Goal: Check status: Check status

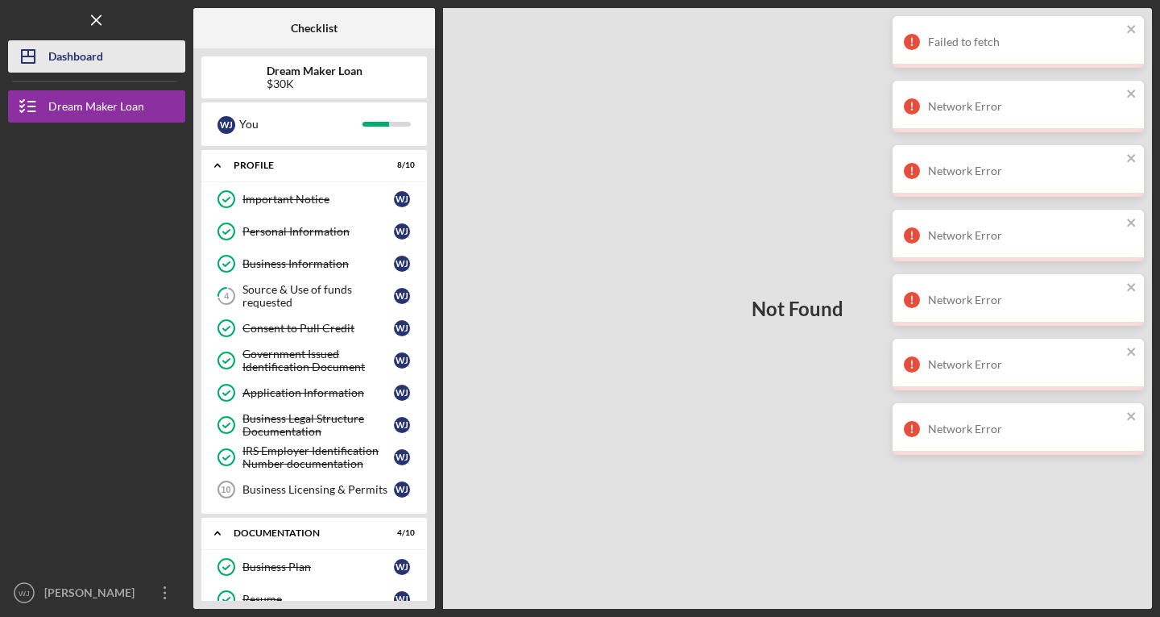
scroll to position [191, 0]
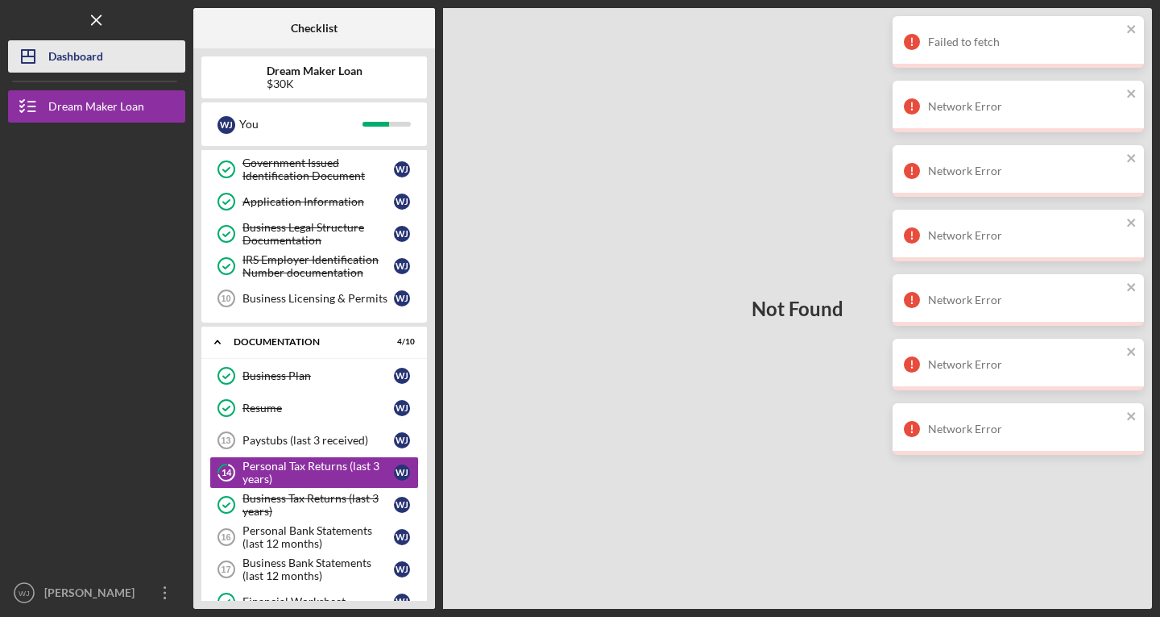
click at [73, 67] on div "Dashboard" at bounding box center [75, 58] width 55 height 36
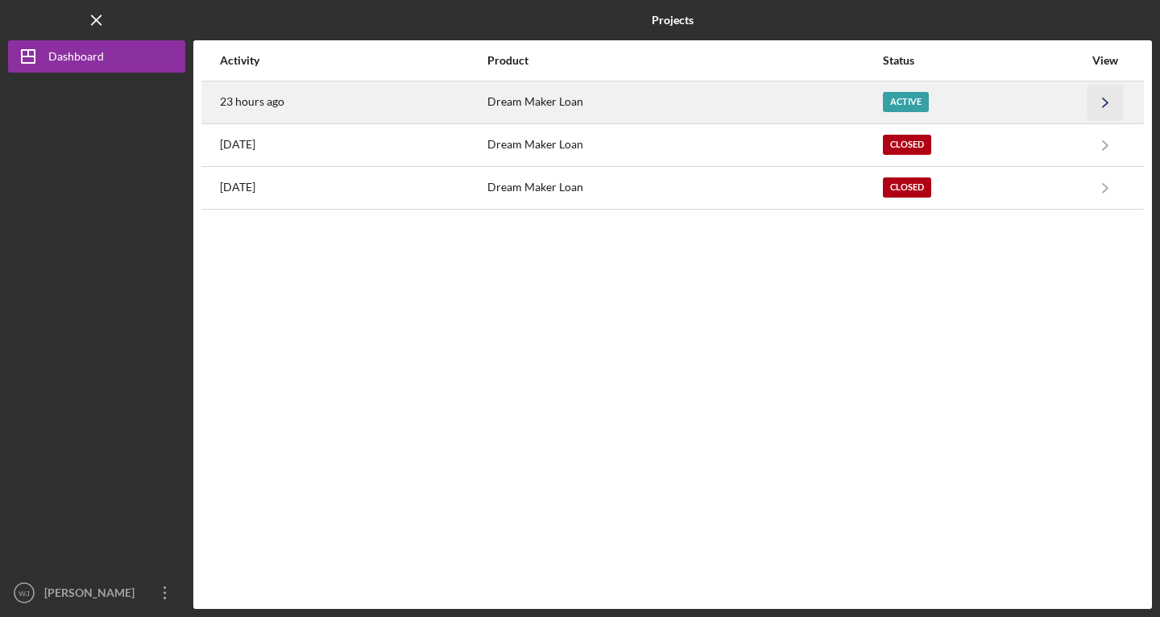
click at [1097, 105] on icon "Icon/Navigate" at bounding box center [1106, 102] width 36 height 36
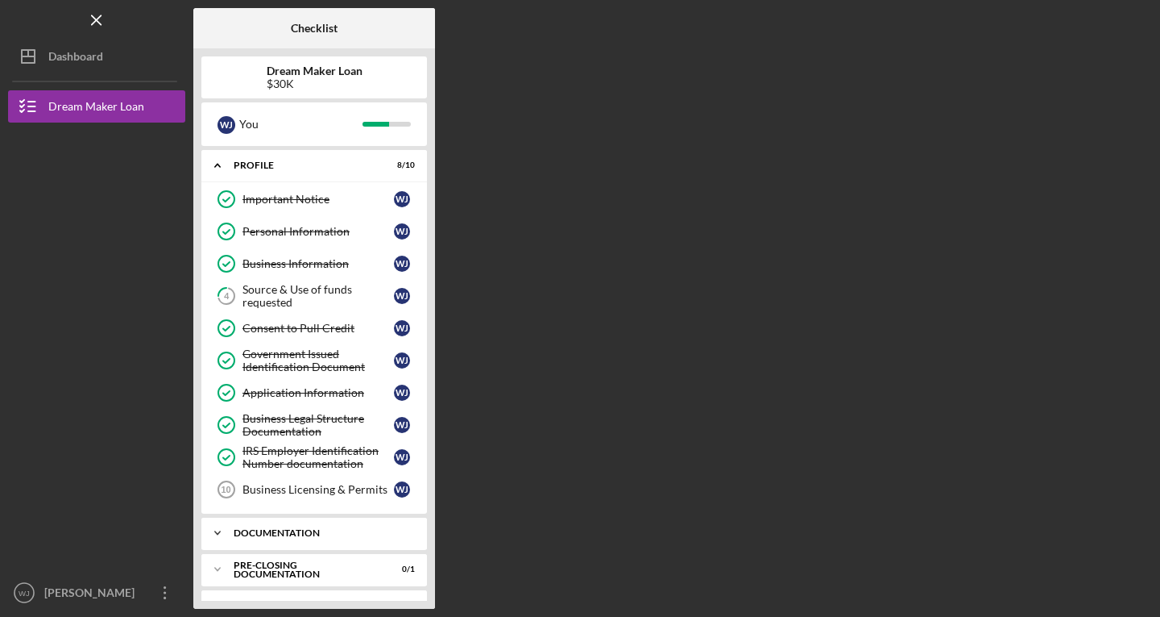
click at [223, 532] on icon "Icon/Expander" at bounding box center [217, 533] width 32 height 32
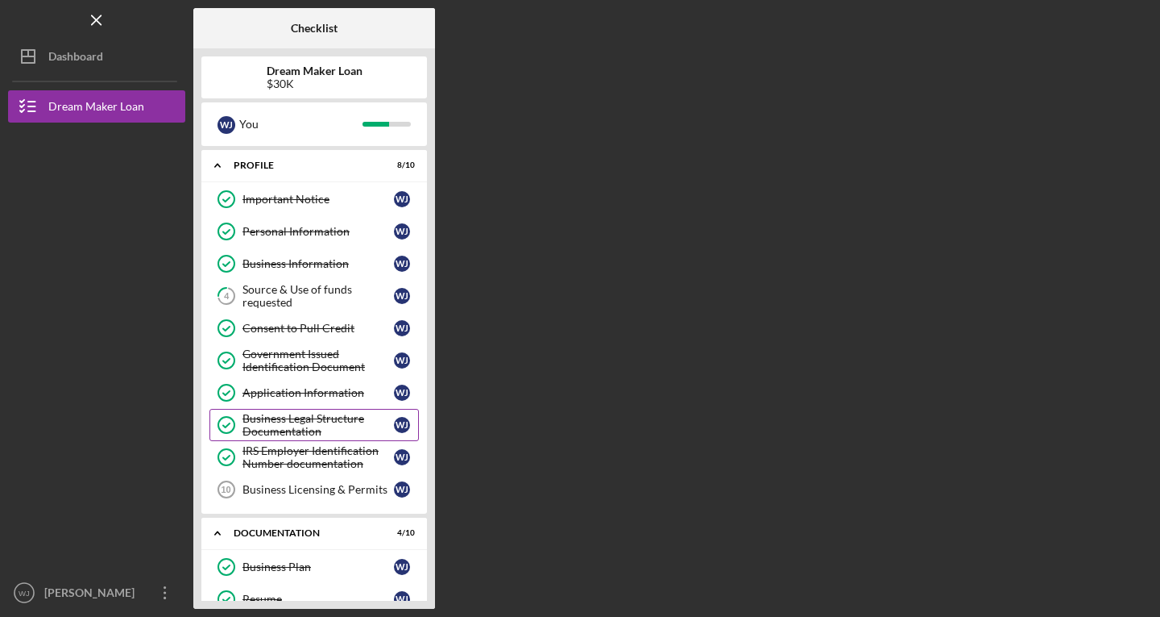
click at [226, 435] on icon "Business Legal Structure Documentation" at bounding box center [226, 425] width 40 height 40
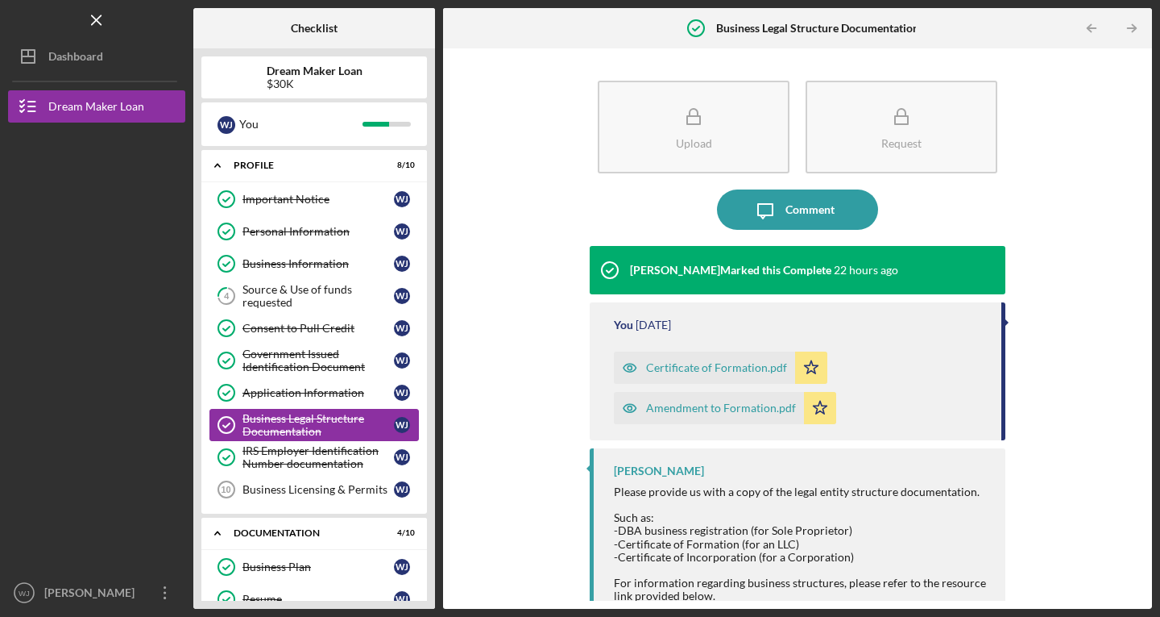
click at [291, 427] on div "Business Legal Structure Documentation" at bounding box center [319, 425] width 152 height 26
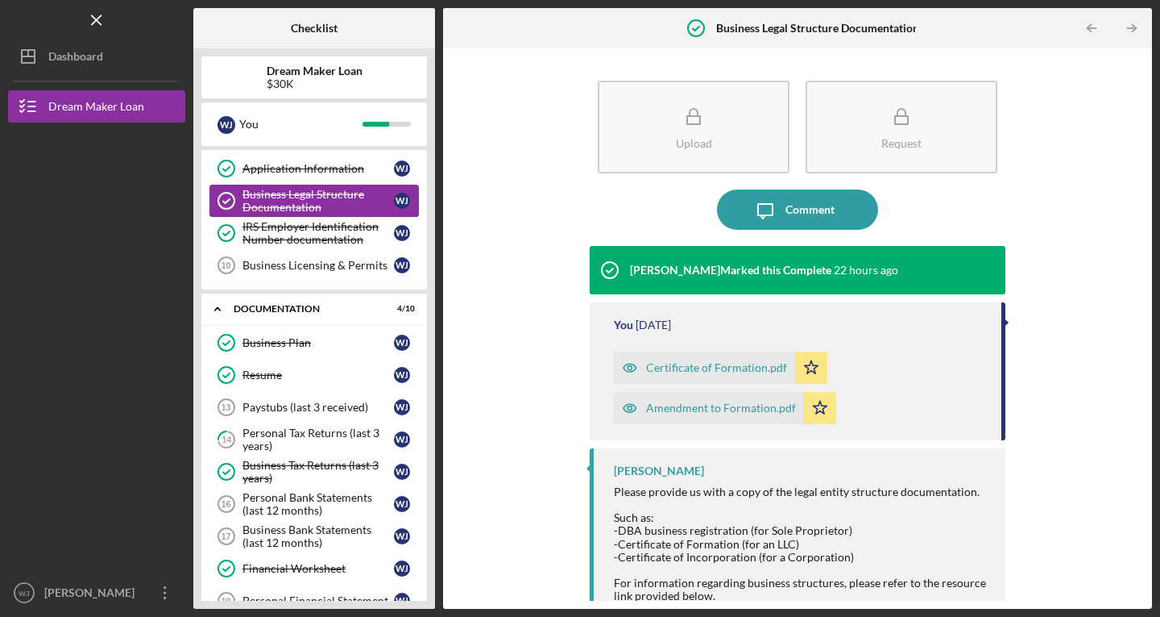
scroll to position [232, 0]
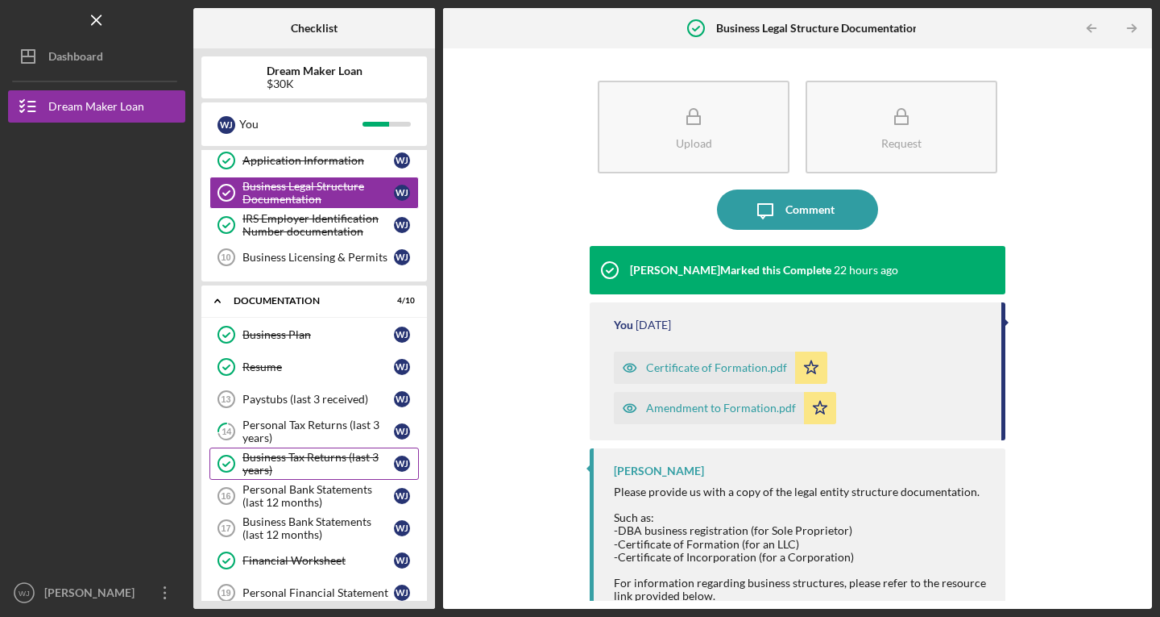
click at [283, 478] on link "Business Tax Returns (last 3 years) Business Tax Returns (last 3 years) [PERSON…" at bounding box center [315, 463] width 210 height 32
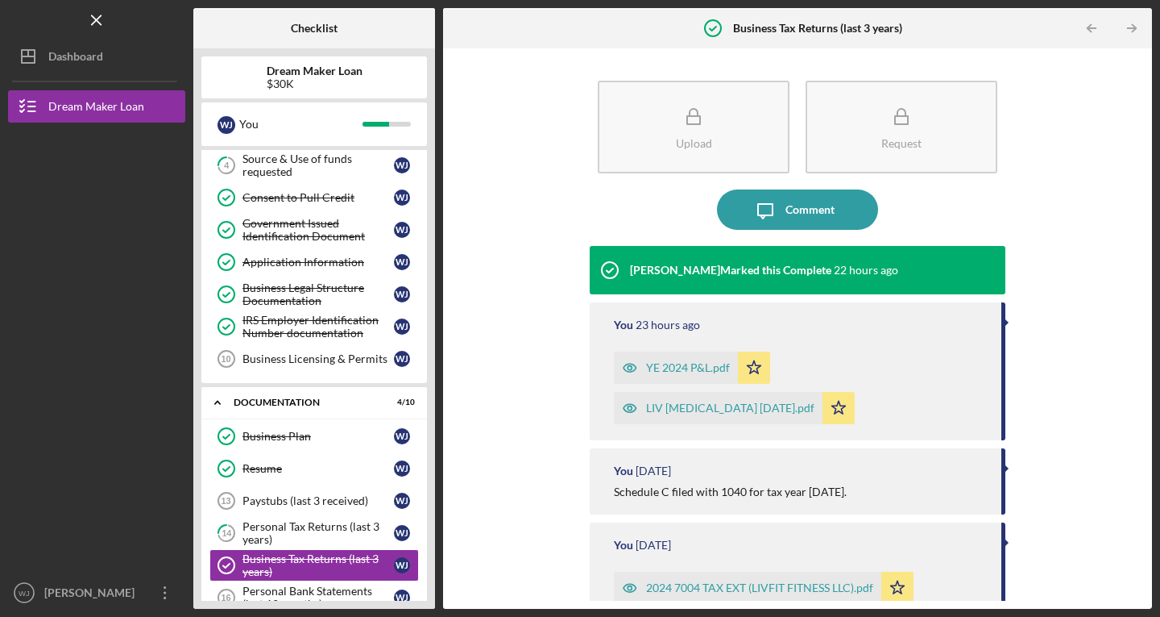
scroll to position [160, 0]
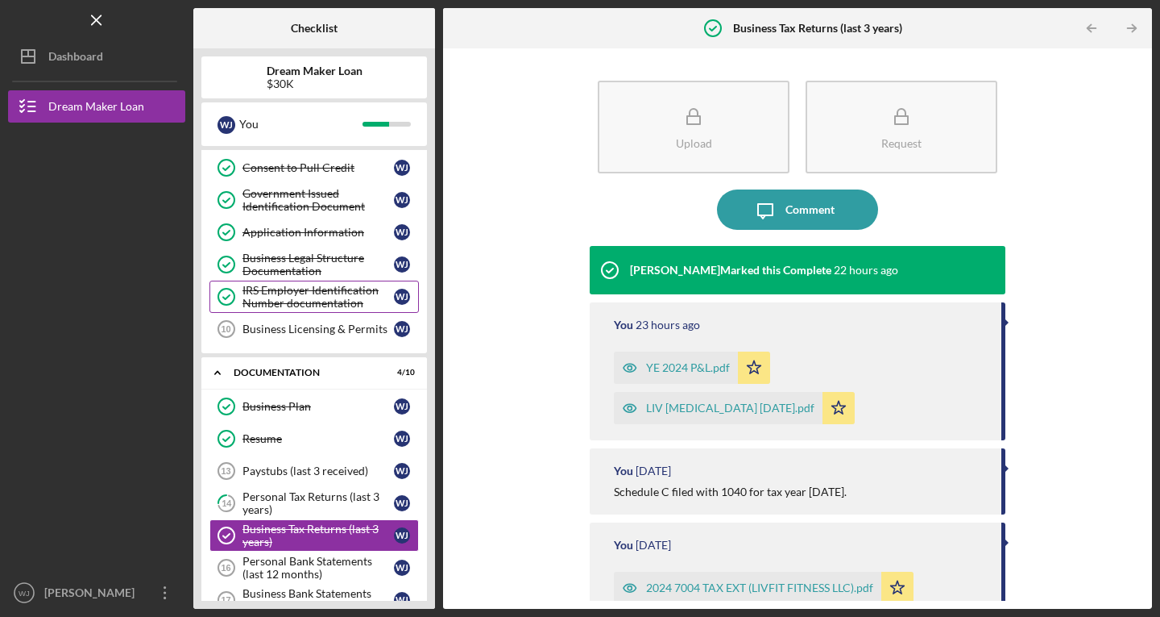
click at [292, 285] on div "IRS Employer Identification Number documentation" at bounding box center [319, 297] width 152 height 26
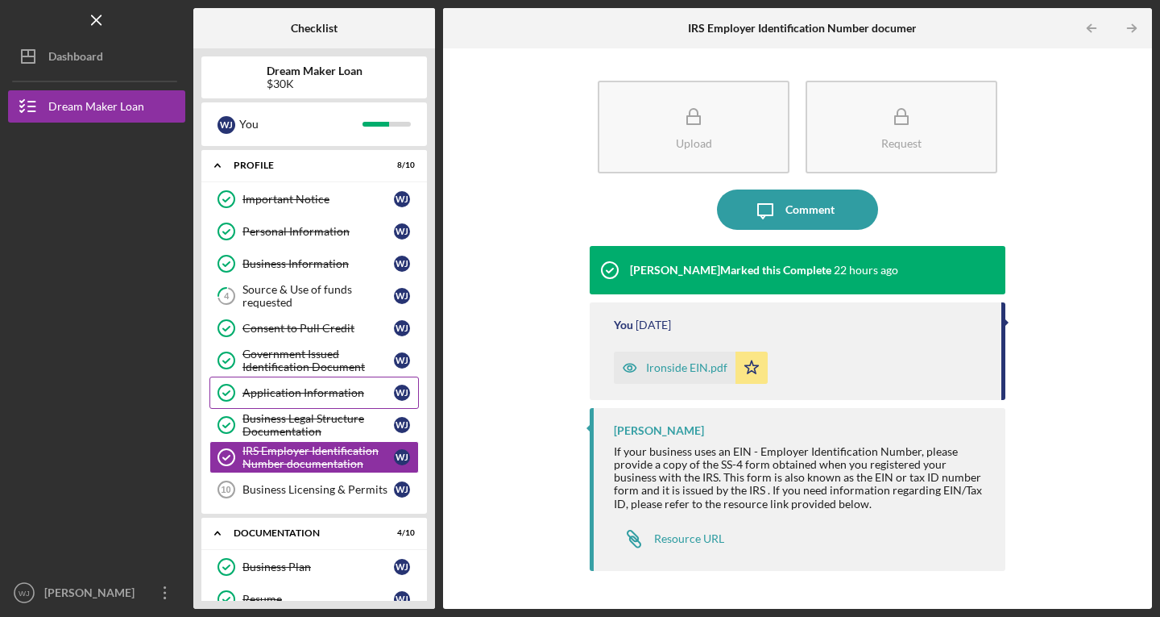
click at [234, 387] on icon "Application Information" at bounding box center [226, 392] width 40 height 40
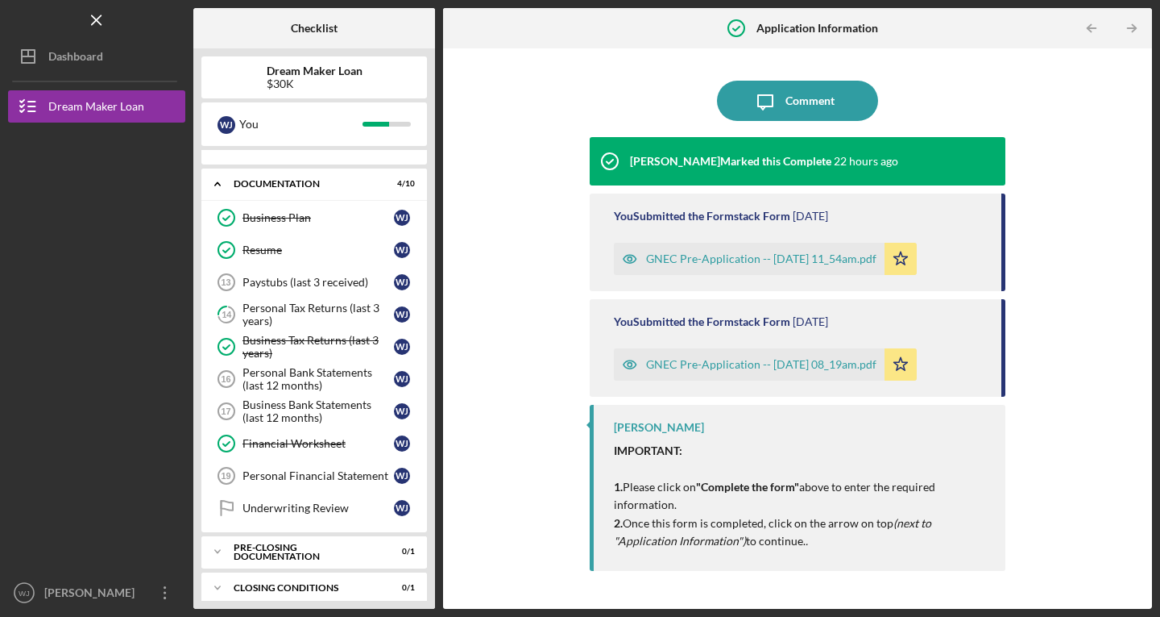
scroll to position [361, 0]
